Goal: Transaction & Acquisition: Obtain resource

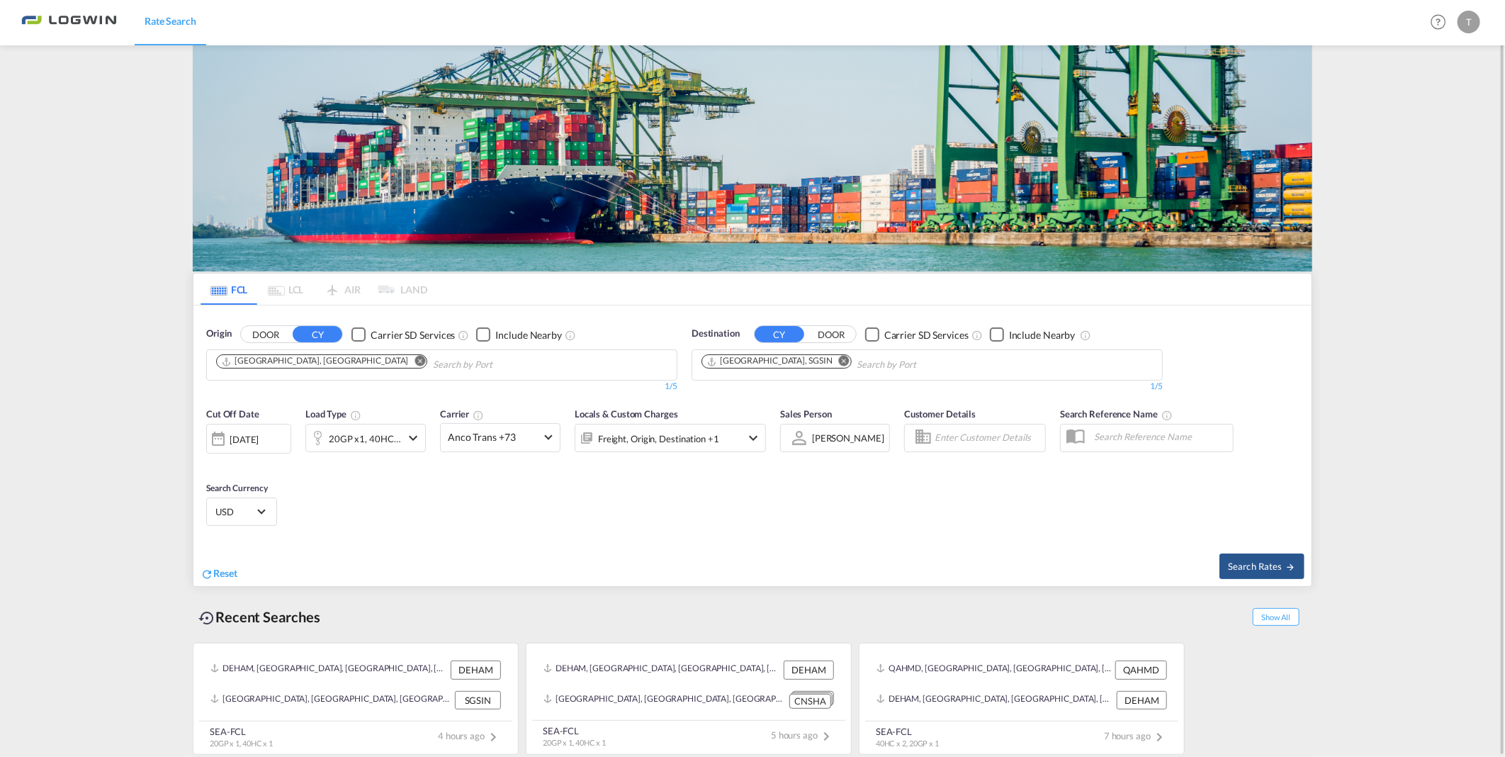
click at [839, 362] on md-icon "Remove" at bounding box center [844, 361] width 11 height 11
click at [804, 366] on body "Rate Search Rate Search Help Resources Product Release T My Profile Logout FCL …" at bounding box center [752, 378] width 1505 height 757
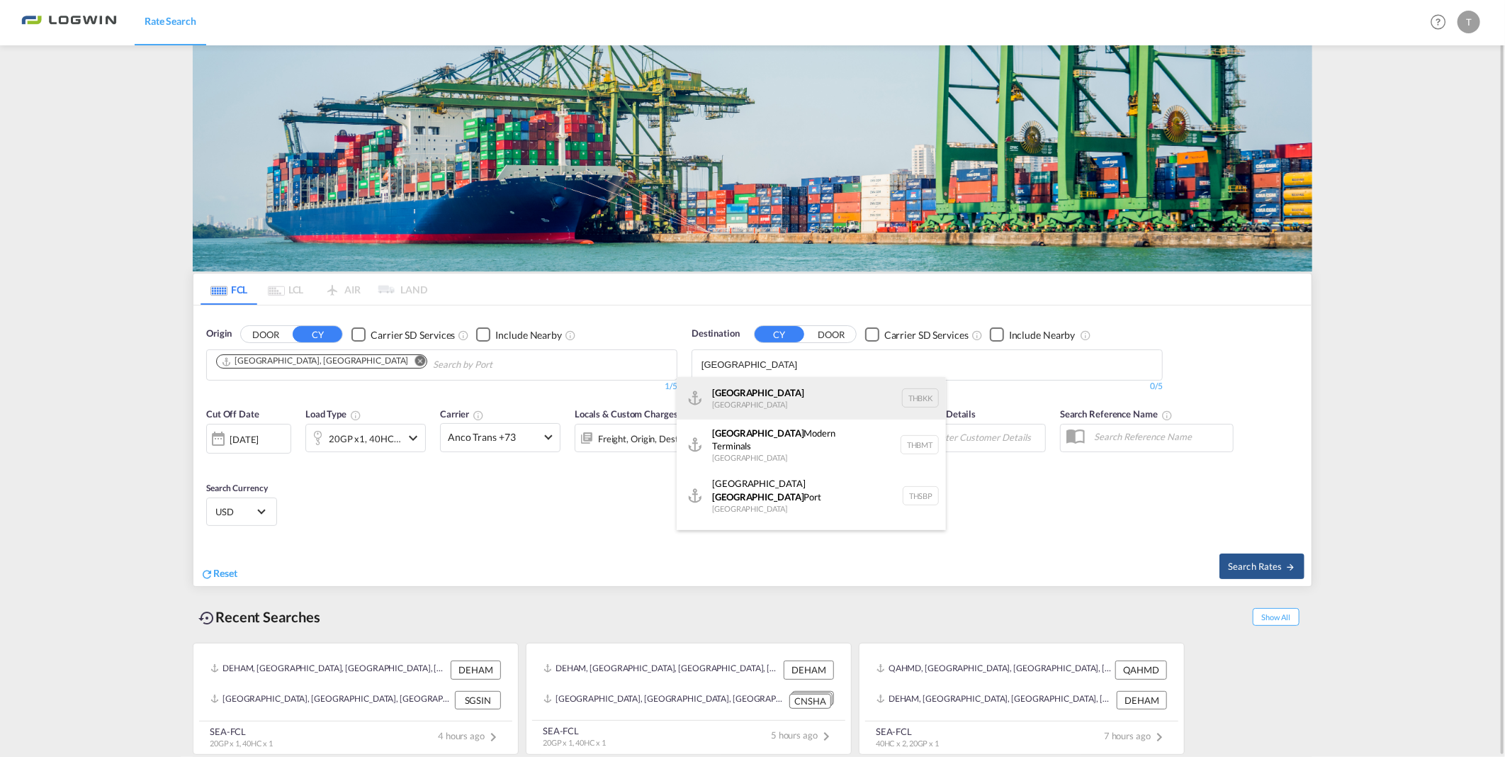
type input "[GEOGRAPHIC_DATA]"
click at [791, 391] on div "[GEOGRAPHIC_DATA] [GEOGRAPHIC_DATA] THBKK" at bounding box center [811, 398] width 269 height 43
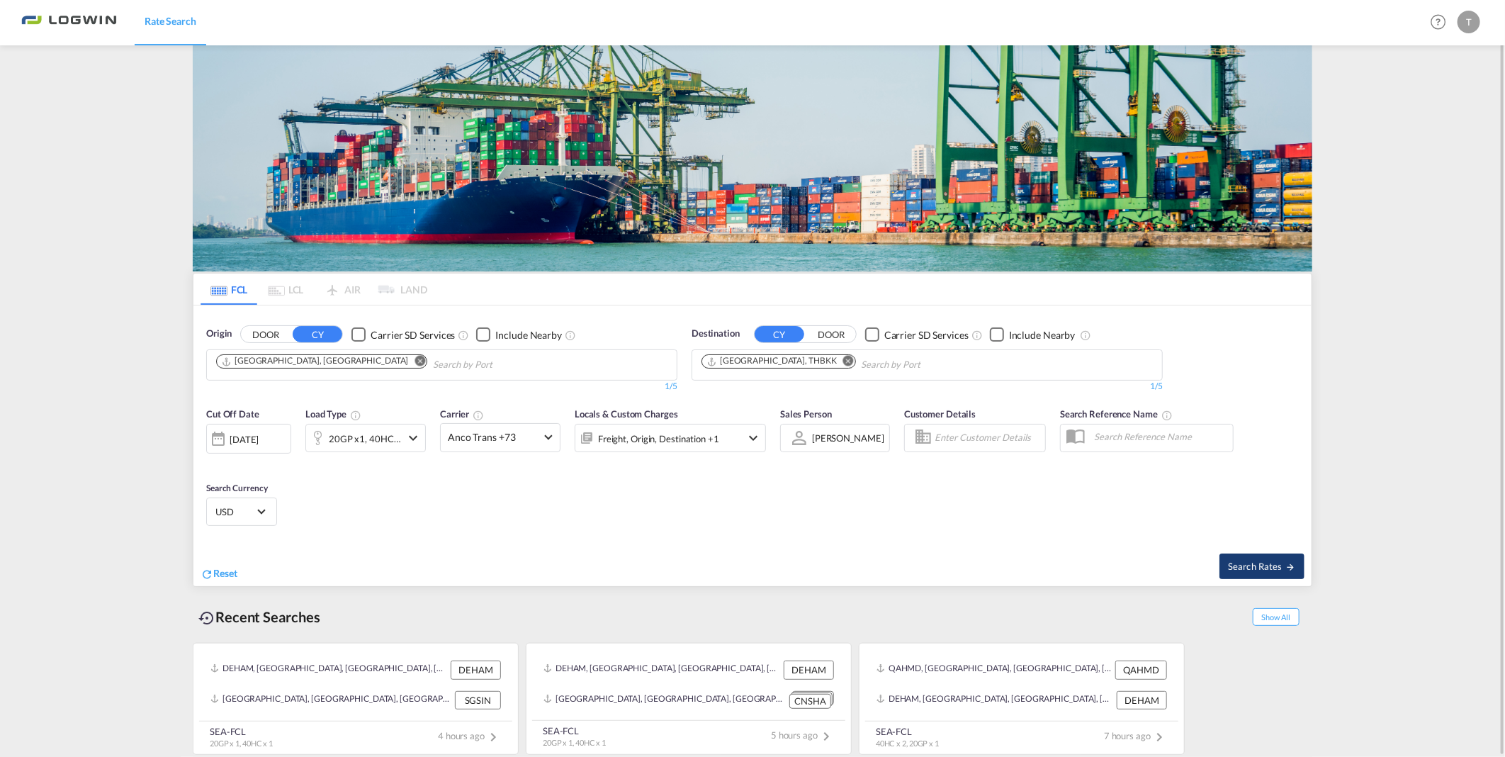
click at [1246, 572] on button "Search Rates" at bounding box center [1262, 566] width 85 height 26
type input "DEHAM to THBKK / [DATE]"
